Goal: Navigation & Orientation: Go to known website

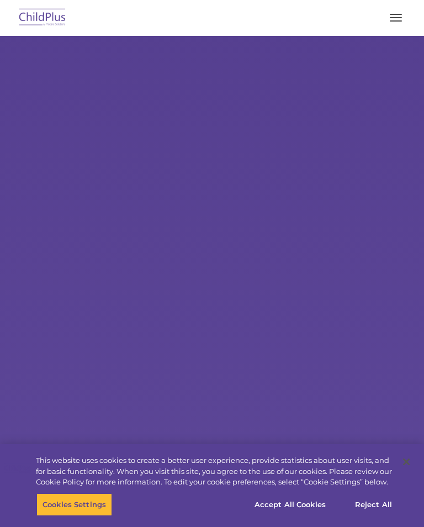
select select "MEDIUM"
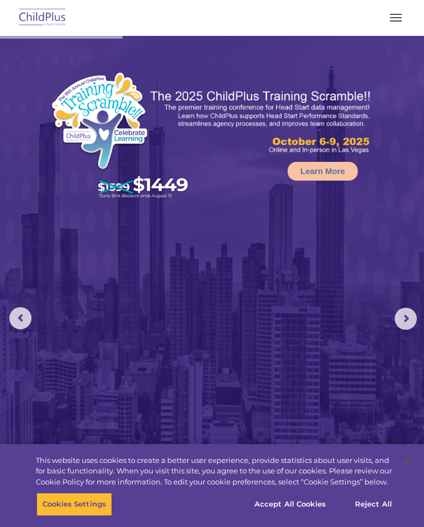
click at [395, 17] on button "button" at bounding box center [396, 18] width 23 height 18
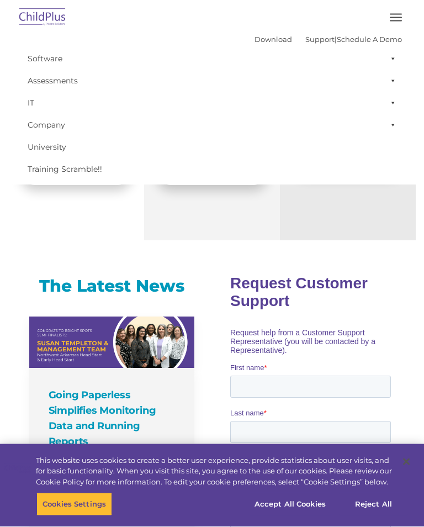
scroll to position [742, 0]
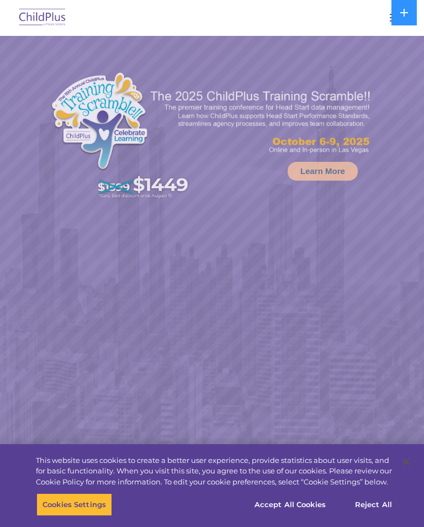
select select "MEDIUM"
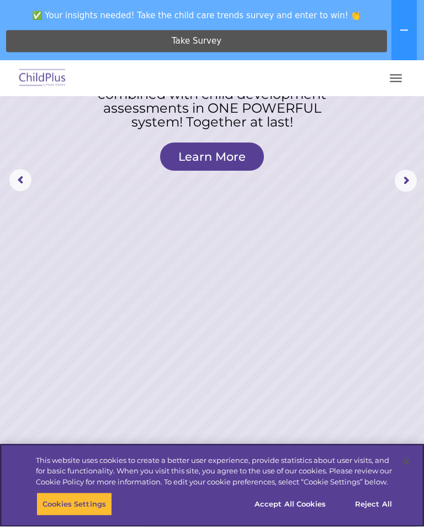
scroll to position [199, 0]
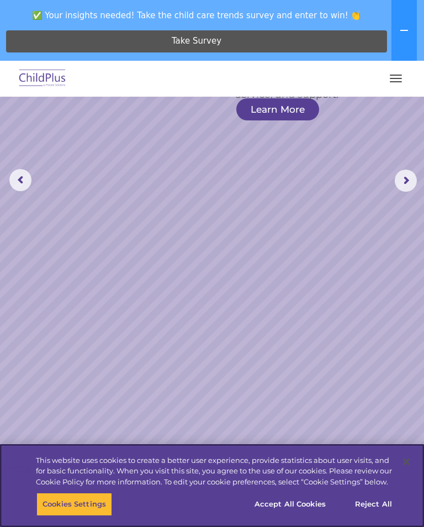
click at [90, 516] on button "Cookies Settings" at bounding box center [74, 504] width 76 height 23
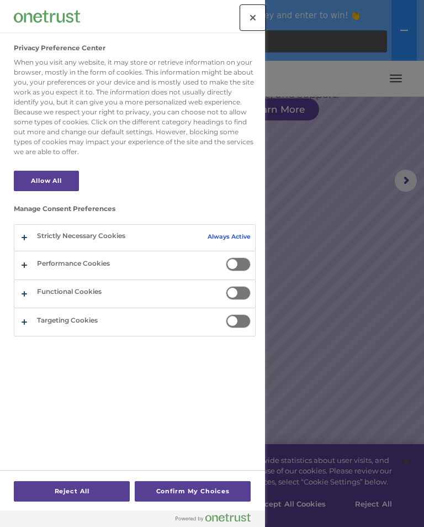
click at [251, 13] on button "Close" at bounding box center [253, 18] width 24 height 24
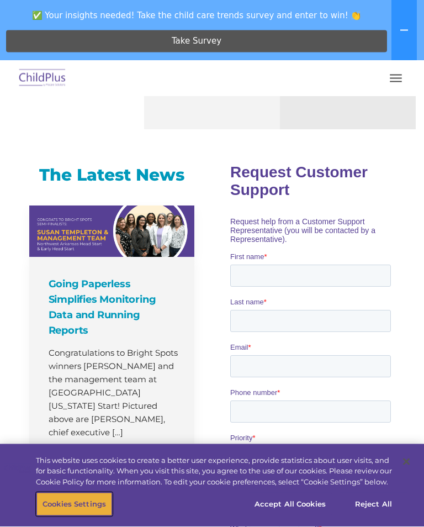
scroll to position [919, 0]
